Goal: Check status: Check status

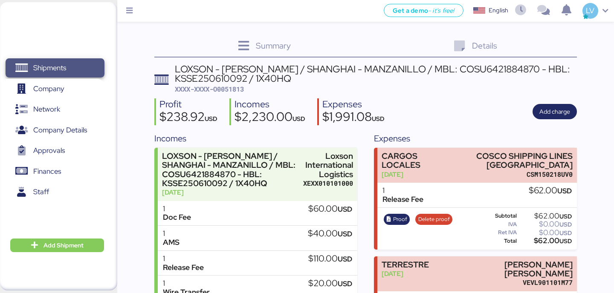
click at [95, 70] on span "Shipments" at bounding box center [55, 68] width 92 height 12
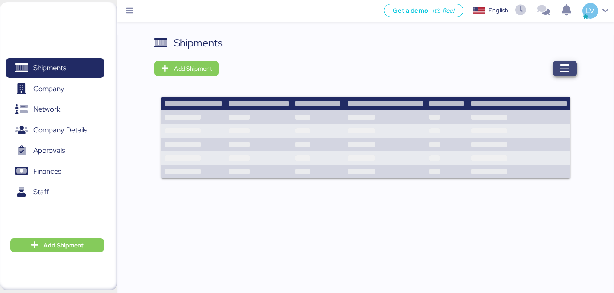
click at [572, 67] on span "button" at bounding box center [565, 68] width 24 height 15
click at [561, 68] on icon "button" at bounding box center [565, 69] width 10 height 10
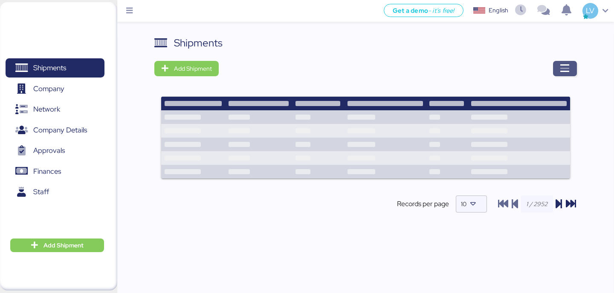
click at [571, 73] on span "button" at bounding box center [565, 68] width 24 height 15
click at [61, 74] on span "Shipments" at bounding box center [55, 68] width 92 height 12
click at [578, 74] on div "Shipments Add Shipment Shipment Name OCEAN EXPO ATM TO [GEOGRAPHIC_DATA] // LOG…" at bounding box center [365, 169] width 496 height 268
click at [566, 70] on icon "button" at bounding box center [565, 69] width 10 height 10
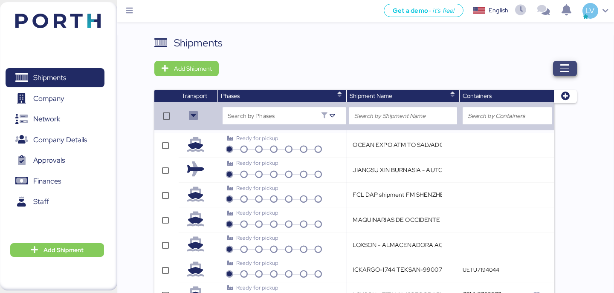
click at [560, 67] on icon "button" at bounding box center [565, 69] width 10 height 10
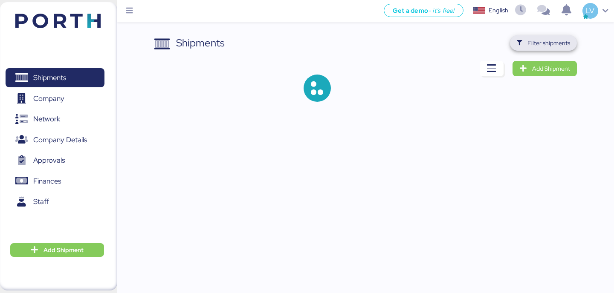
click at [534, 49] on span "Filter shipments" at bounding box center [543, 42] width 67 height 15
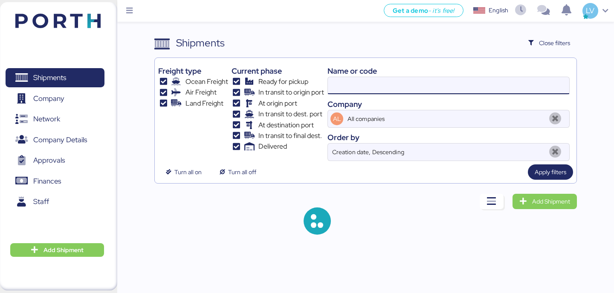
click at [471, 82] on input at bounding box center [448, 85] width 241 height 17
paste input "O0051628"
type input "O0051628"
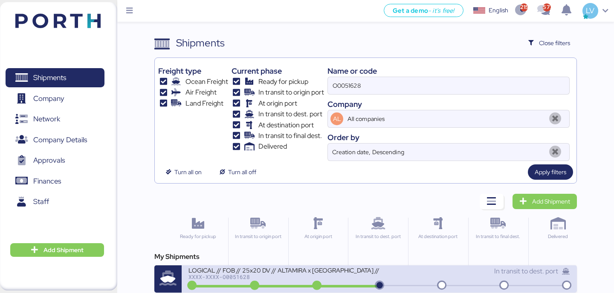
click at [251, 277] on div "XXXX-XXXX-O0051628" at bounding box center [283, 277] width 191 height 6
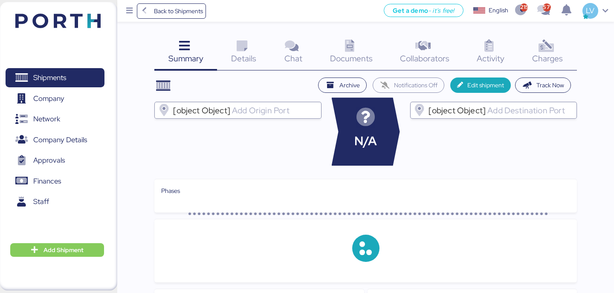
click at [540, 43] on icon at bounding box center [546, 46] width 18 height 12
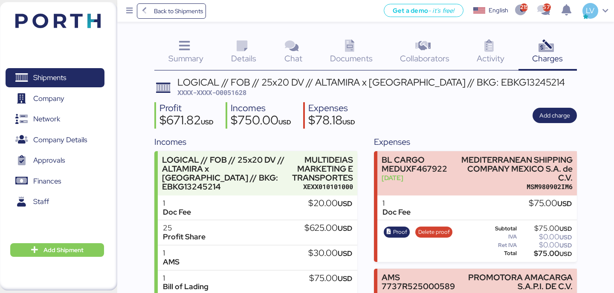
click at [502, 78] on div "LOGICAL // FOB // 25x20 DV // ALTAMIRA x [GEOGRAPHIC_DATA] // BKG: EBKG13245214" at bounding box center [370, 82] width 387 height 9
copy div "EBKG13245214"
click at [202, 8] on span "Back to Shipments" at bounding box center [178, 11] width 49 height 10
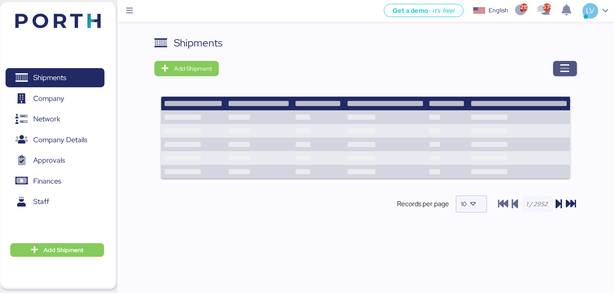
click at [563, 69] on icon "button" at bounding box center [565, 69] width 10 height 10
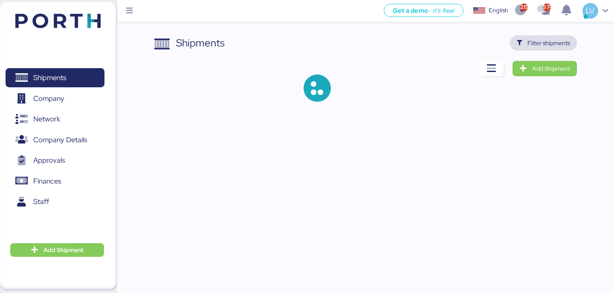
click at [543, 47] on span "Filter shipments" at bounding box center [548, 43] width 43 height 10
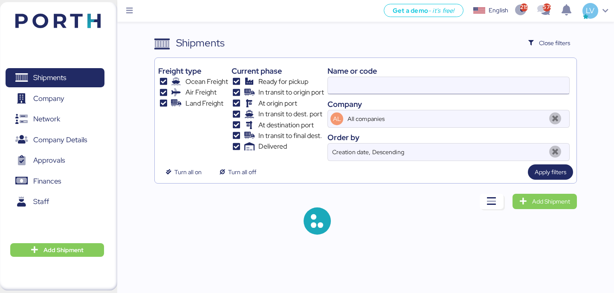
click at [479, 92] on input at bounding box center [448, 85] width 241 height 17
paste input "Te informamos que el container FBIU5633294 en el que llega tu mercancía abajo d…"
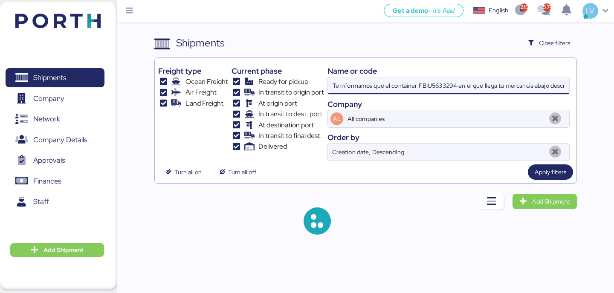
scroll to position [0, 2029]
click at [475, 89] on input "Te informamos que el container FBIU5633294 en el que llega tu mercancía abajo d…" at bounding box center [448, 85] width 241 height 17
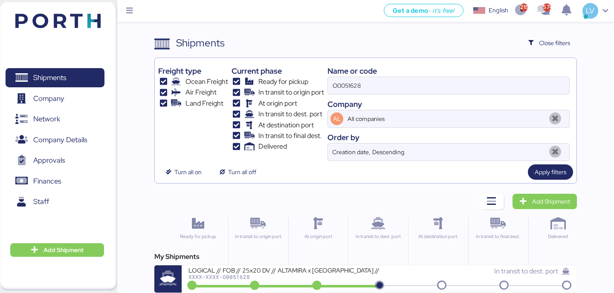
scroll to position [0, 0]
click at [380, 87] on input "O0051628" at bounding box center [448, 85] width 241 height 17
paste input "QDUC25071345"
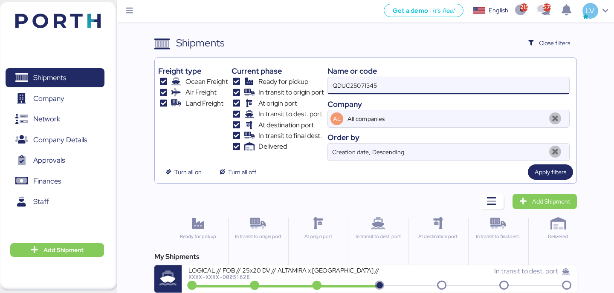
type input "QDUC25071345"
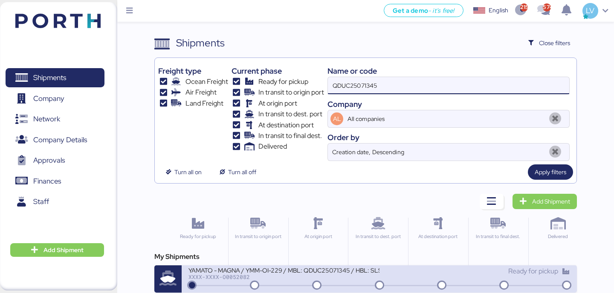
click at [240, 274] on div "XXXX-XXXX-O0052082" at bounding box center [283, 277] width 191 height 6
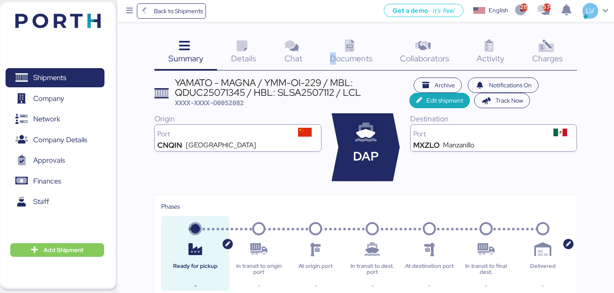
click at [332, 54] on span "Documents" at bounding box center [351, 58] width 43 height 11
